Goal: Communication & Community: Answer question/provide support

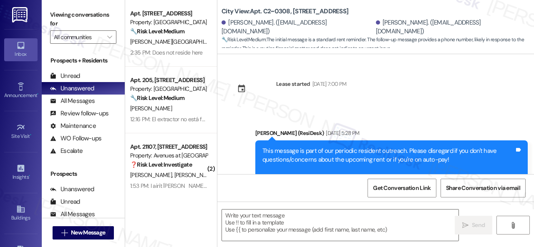
scroll to position [887, 0]
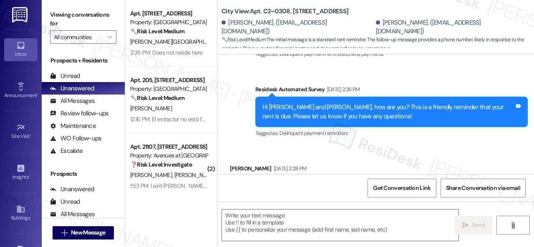
type textarea "Fetching suggested responses. Please feel free to read through the conversation…"
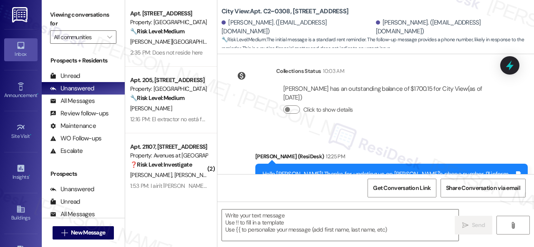
scroll to position [1015, 0]
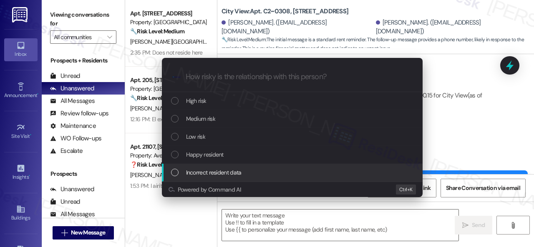
click at [205, 171] on span "Incorrect resident data" at bounding box center [213, 172] width 55 height 9
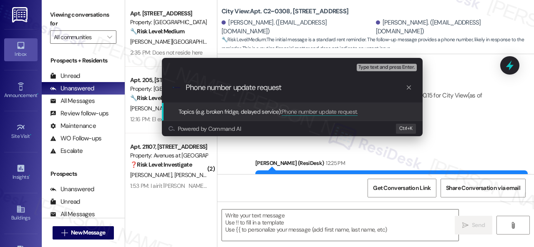
type input "Phone number update request."
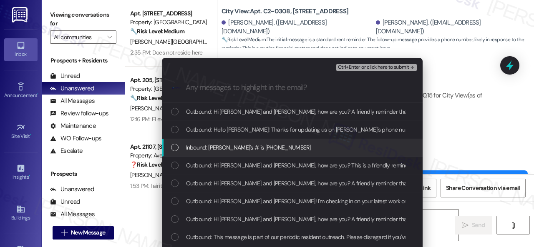
click at [231, 151] on span "Inbound: Zach's # is (316) 644-2102" at bounding box center [248, 147] width 125 height 9
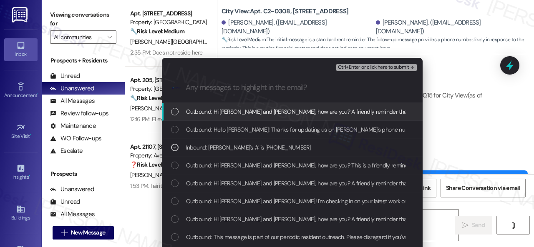
click at [353, 70] on span "Ctrl+Enter or click here to submit" at bounding box center [373, 68] width 71 height 6
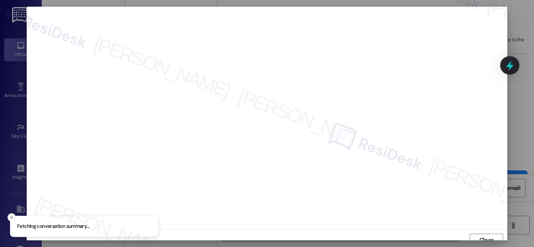
scroll to position [6, 0]
click at [494, 232] on button "Close" at bounding box center [486, 234] width 33 height 13
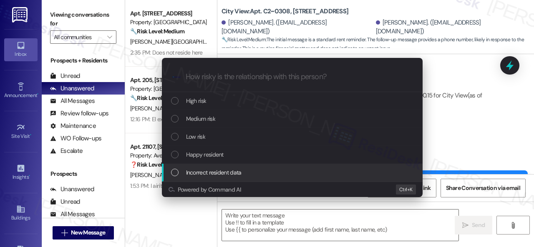
click at [199, 173] on span "Incorrect resident data" at bounding box center [213, 172] width 55 height 9
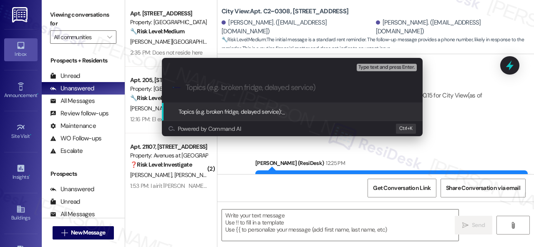
paste input "Phone number update request."
type input "Phone number update request."
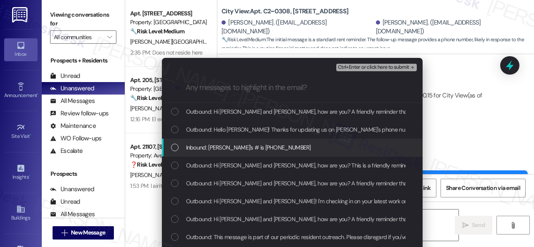
click at [206, 149] on span "Inbound: Zach's # is (316) 644-2102" at bounding box center [248, 147] width 125 height 9
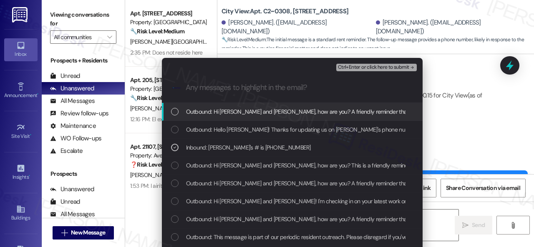
click at [350, 65] on span "Ctrl+Enter or click here to submit" at bounding box center [373, 68] width 71 height 6
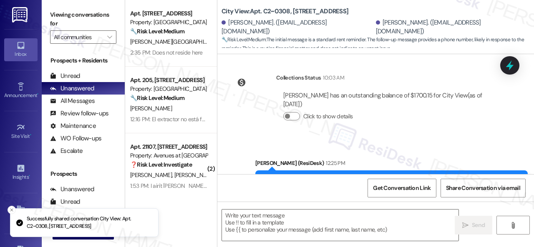
scroll to position [0, 0]
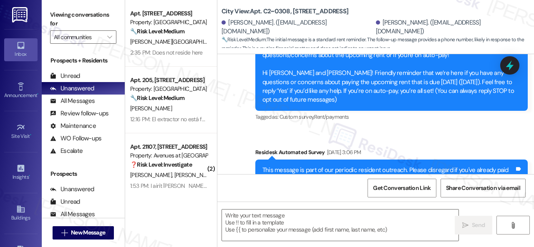
type textarea "Fetching suggested responses. Please feel free to read through the conversation…"
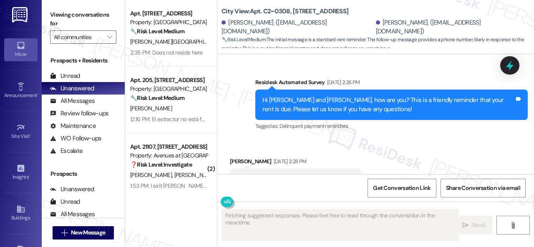
scroll to position [899, 0]
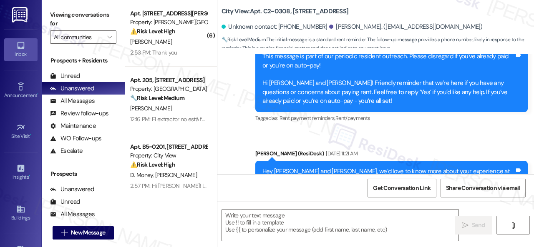
type textarea "Fetching suggested responses. Please feel free to read through the conversation…"
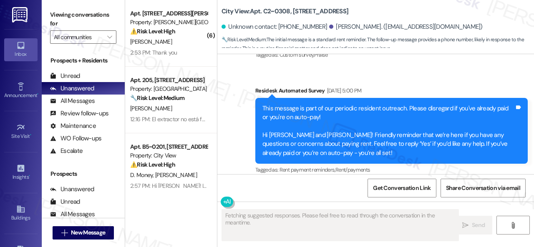
scroll to position [849, 0]
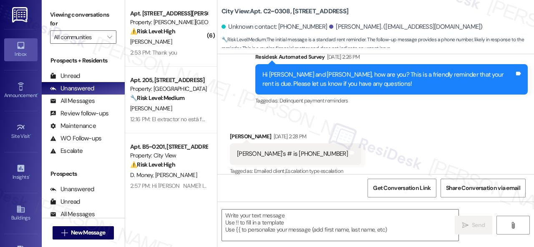
click at [425, 134] on div "Received via SMS [PERSON_NAME] [DATE] 2:28 PM [PERSON_NAME]'s # is [PHONE_NUMBE…" at bounding box center [375, 148] width 317 height 71
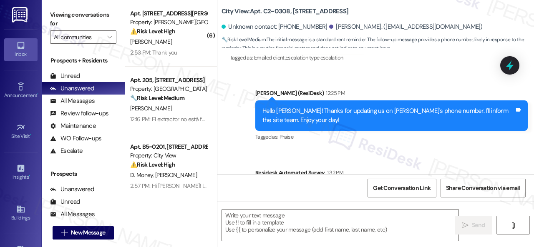
scroll to position [921, 0]
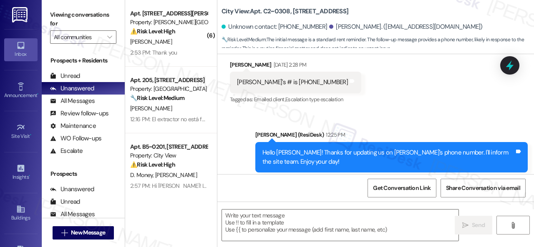
click at [404, 124] on div "Sent via SMS [PERSON_NAME] (ResiDesk) 12:25 PM Hello [PERSON_NAME]! Thanks for …" at bounding box center [391, 157] width 285 height 67
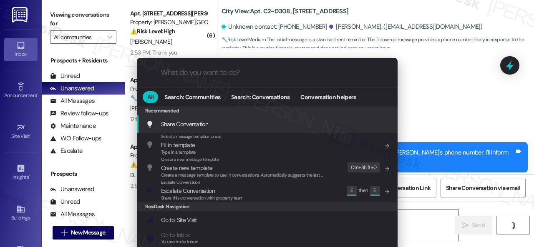
click at [461, 110] on div ".cls-1{fill:#0a055f;}.cls-2{fill:#0cc4c4;} resideskLogoBlueOrange All Search: C…" at bounding box center [267, 123] width 534 height 247
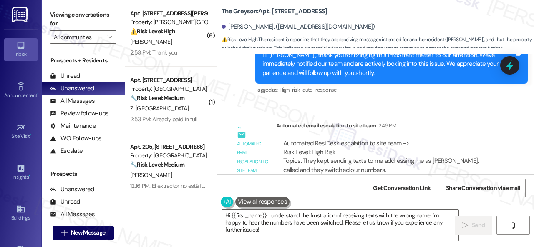
scroll to position [5899, 0]
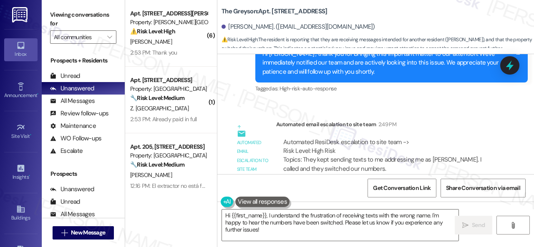
drag, startPoint x: 272, startPoint y: 231, endPoint x: 185, endPoint y: 193, distance: 94.7
click at [185, 193] on div "( 6 ) Apt. 1110, 4101 S Custer Rd Property: Craig Ranch ⚠️ Risk Level: High The…" at bounding box center [329, 123] width 409 height 247
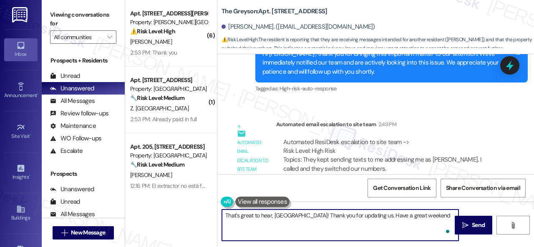
type textarea "That's great to hear, Sydney! Thank you for updating us. Have a great weekend!"
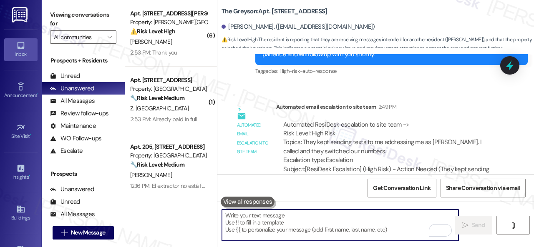
scroll to position [5874, 0]
